Goal: Find specific page/section: Find specific page/section

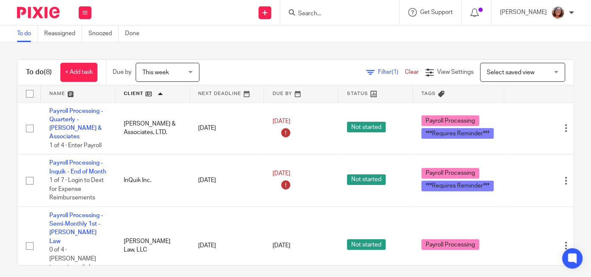
click at [316, 10] on input "Search" at bounding box center [335, 14] width 76 height 8
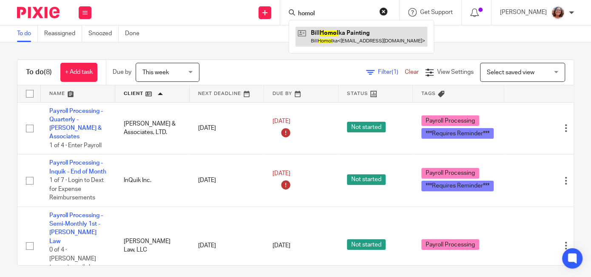
type input "homol"
click at [336, 33] on link at bounding box center [361, 37] width 132 height 20
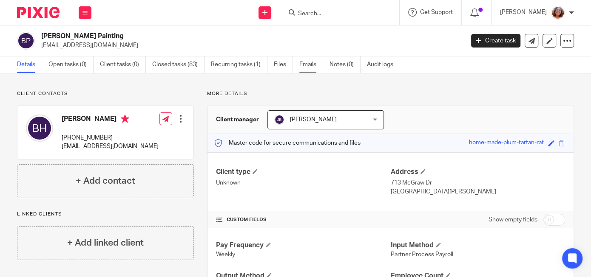
click at [309, 63] on link "Emails" at bounding box center [311, 65] width 24 height 17
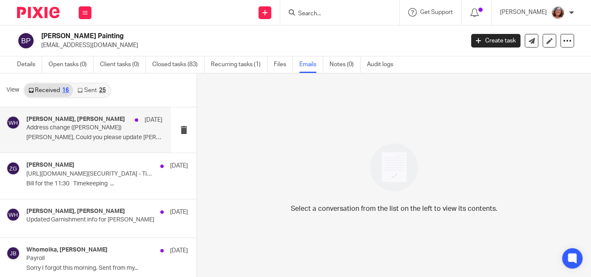
click at [63, 128] on p "Address change ([PERSON_NAME])" at bounding box center [80, 128] width 109 height 7
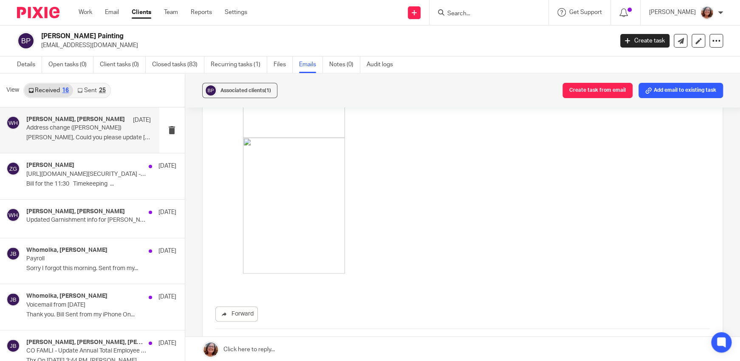
scroll to position [603, 0]
click at [88, 12] on link "Work" at bounding box center [86, 12] width 14 height 8
